Goal: Task Accomplishment & Management: Complete application form

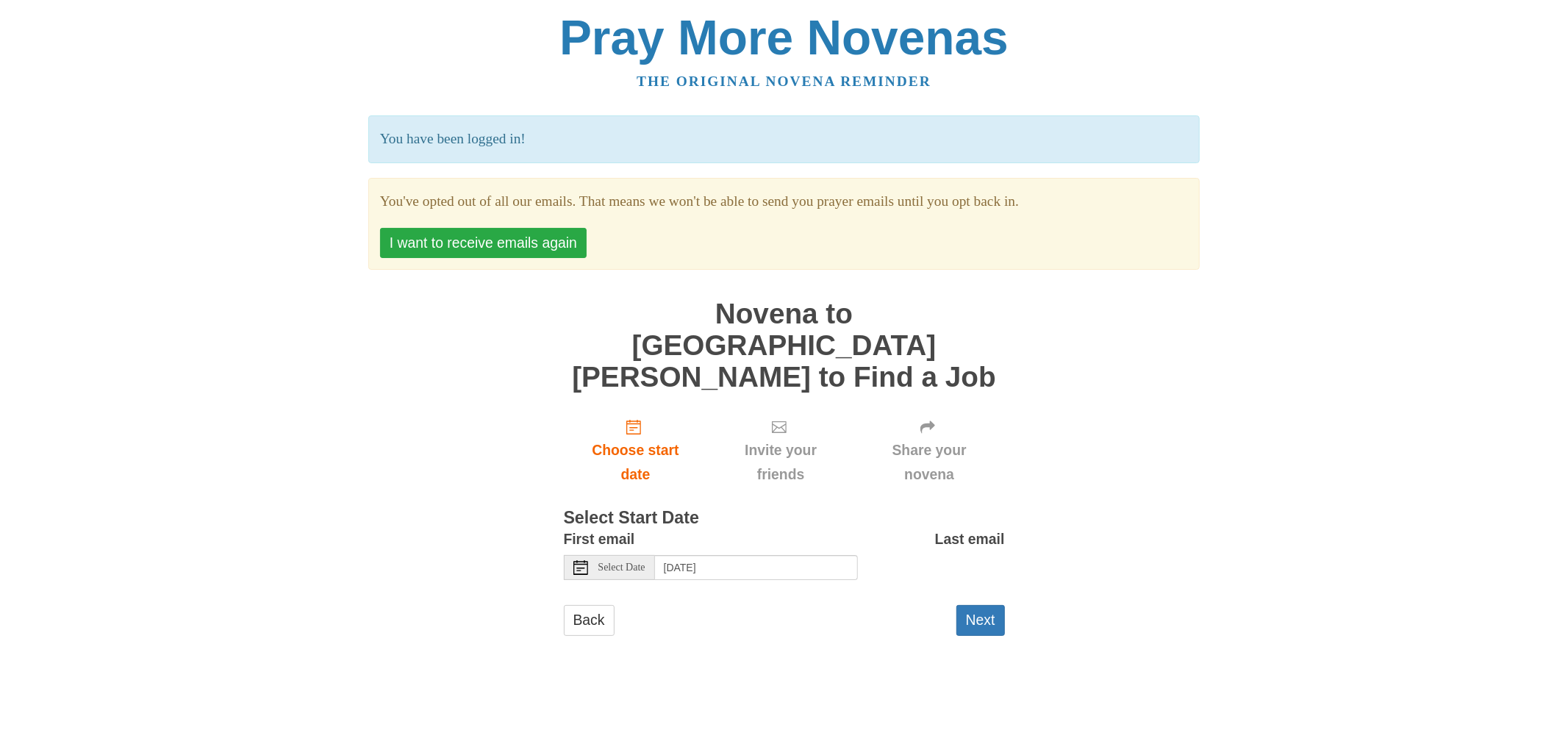
click at [545, 253] on button "I want to receive emails again" at bounding box center [483, 243] width 206 height 30
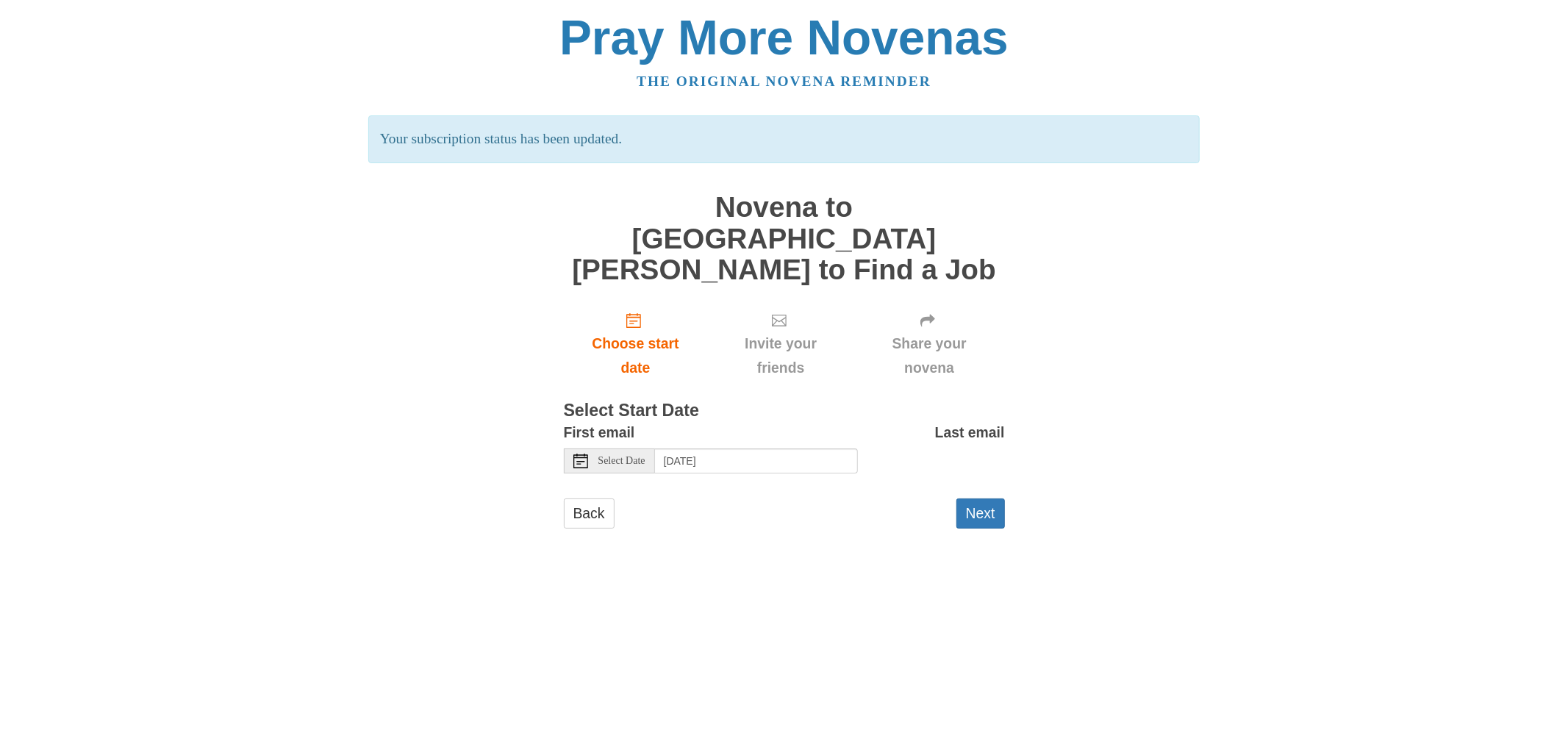
click at [577, 454] on icon at bounding box center [580, 460] width 15 height 15
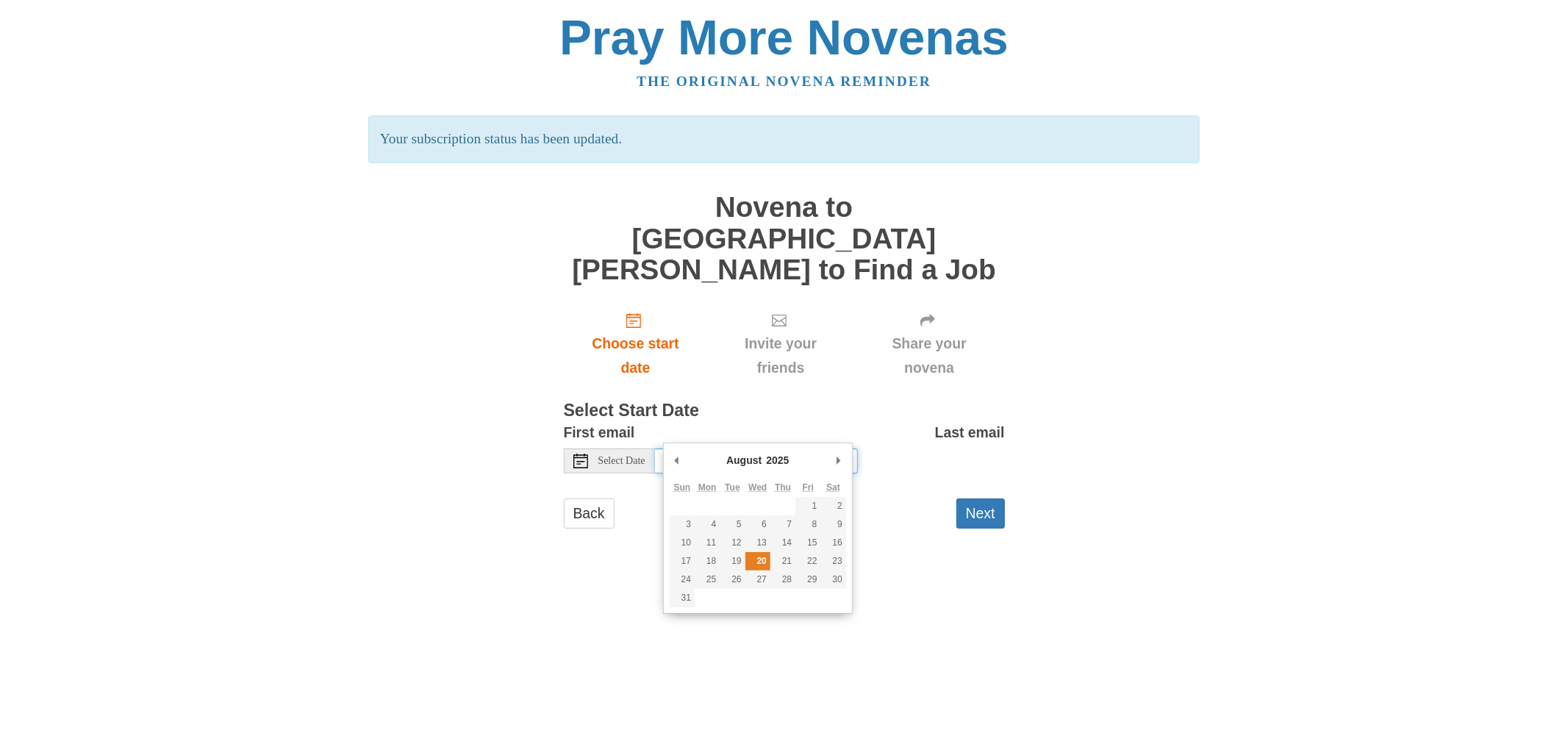
type input "[DATE]"
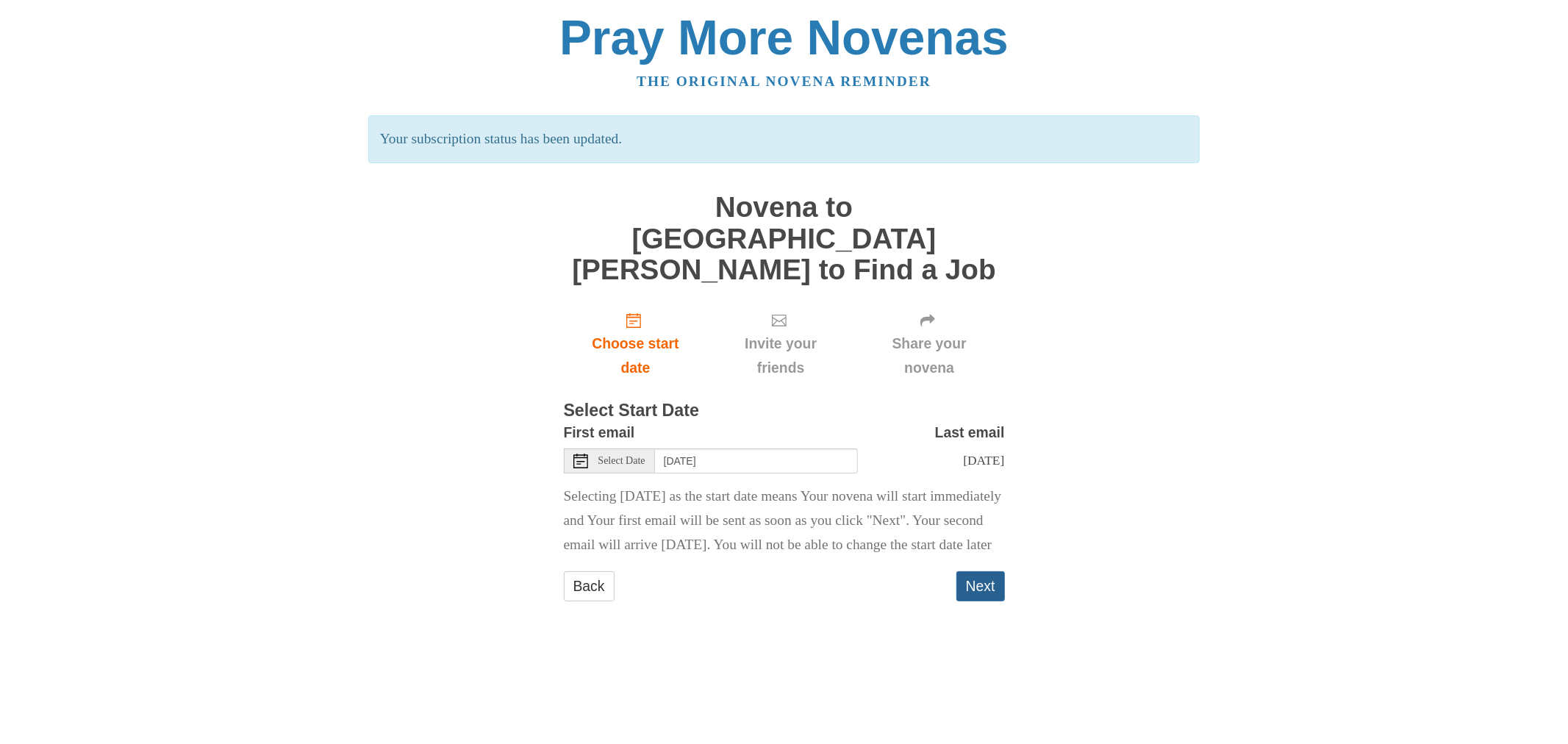
click at [973, 581] on button "Next" at bounding box center [980, 586] width 49 height 30
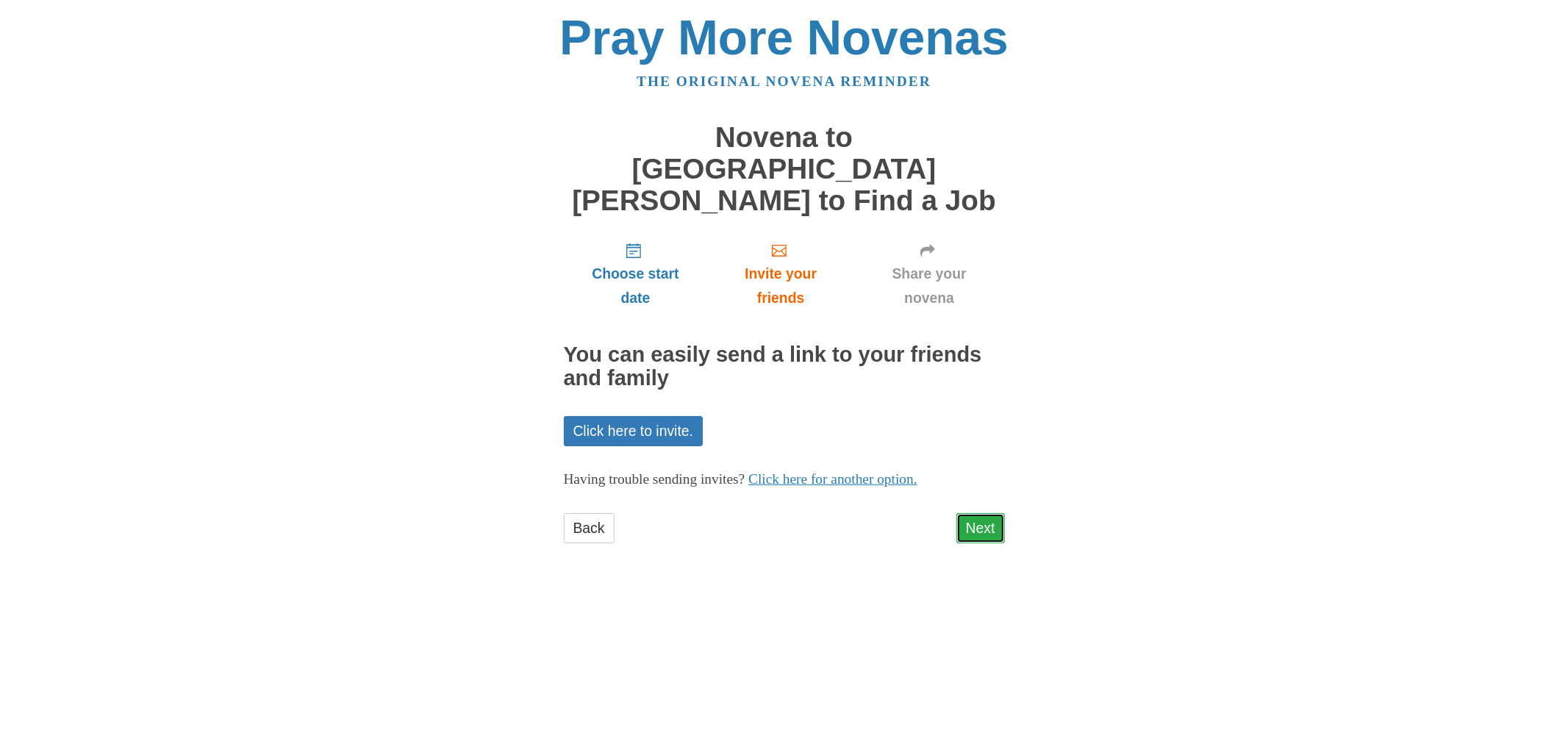
click at [969, 513] on link "Next" at bounding box center [980, 528] width 49 height 30
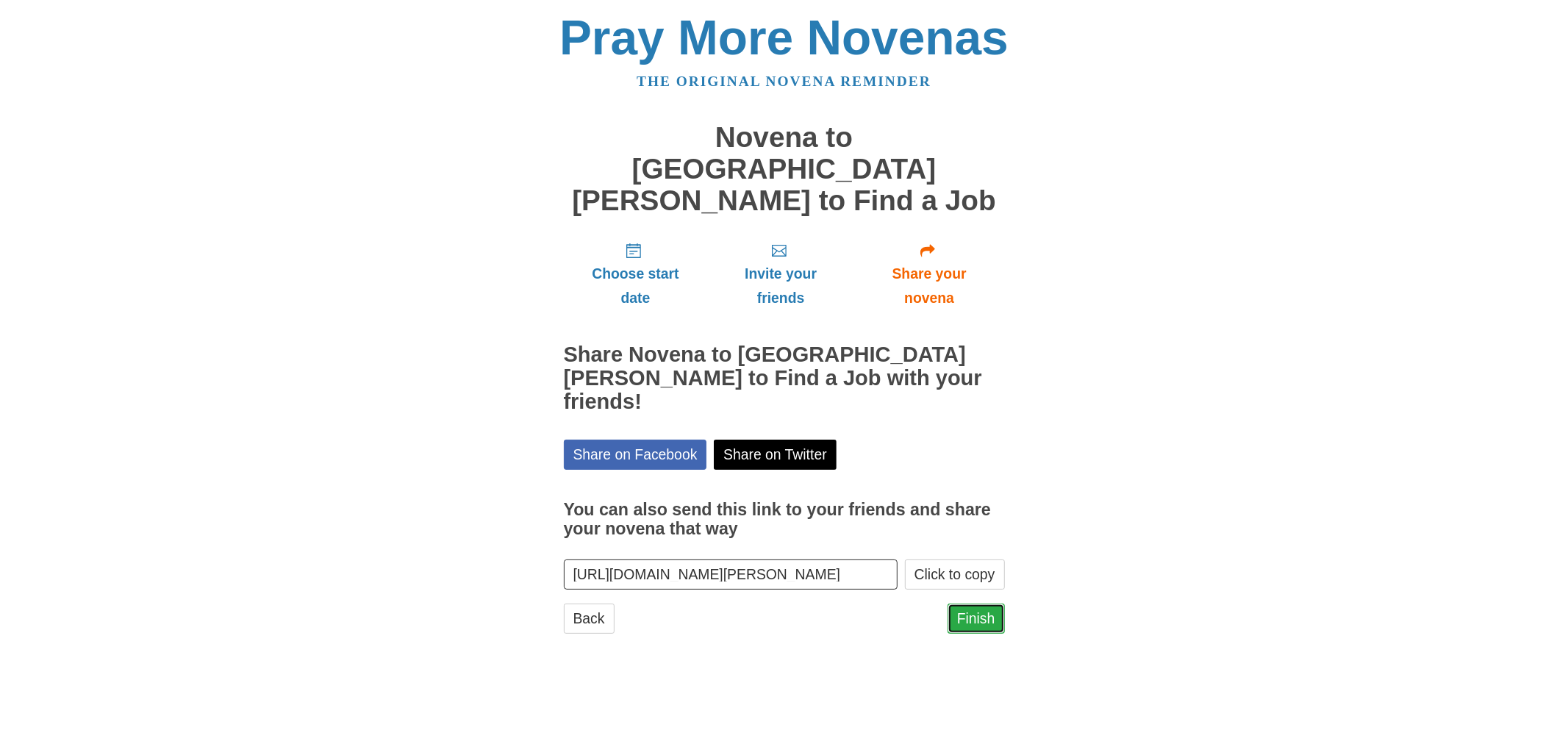
click at [979, 603] on link "Finish" at bounding box center [976, 618] width 57 height 30
